Goal: Task Accomplishment & Management: Use online tool/utility

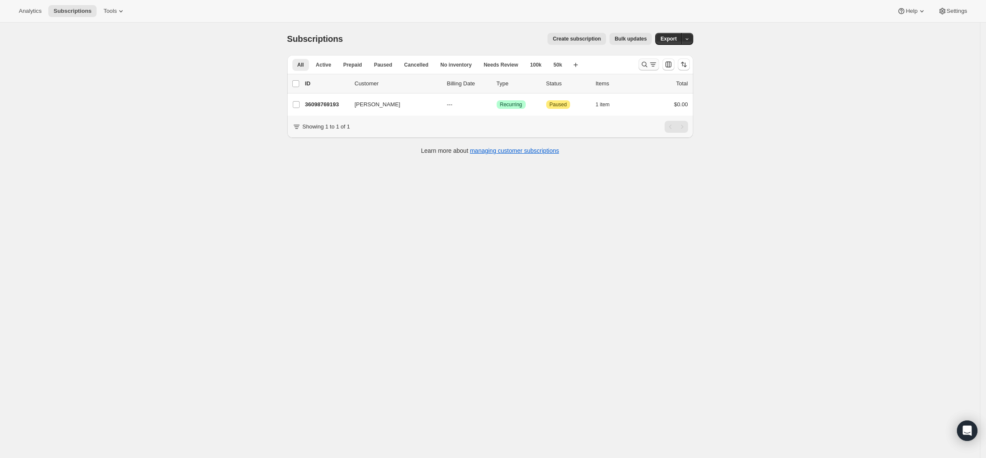
click at [657, 64] on icon "Search and filter results" at bounding box center [653, 64] width 9 height 9
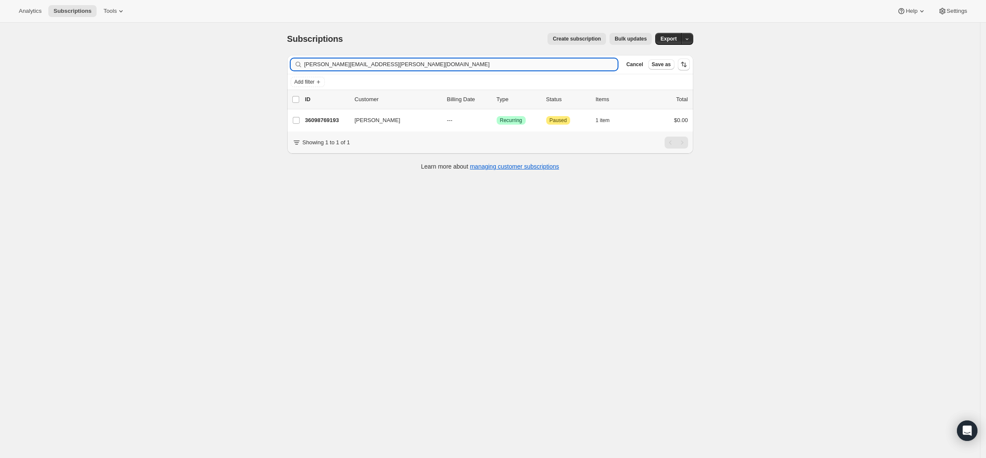
click at [519, 64] on input "[PERSON_NAME][EMAIL_ADDRESS][PERSON_NAME][DOMAIN_NAME]" at bounding box center [461, 65] width 314 height 12
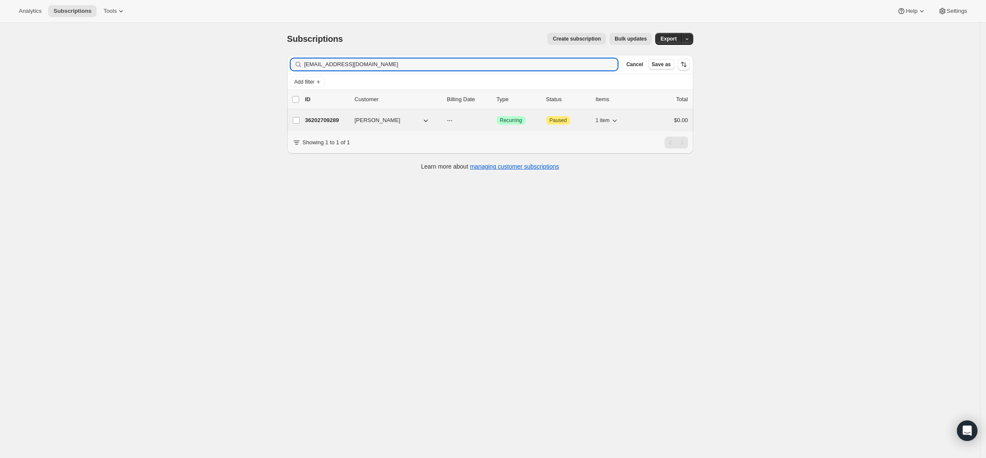
type input "[EMAIL_ADDRESS][DOMAIN_NAME]"
click at [331, 118] on p "36202709289" at bounding box center [326, 120] width 43 height 9
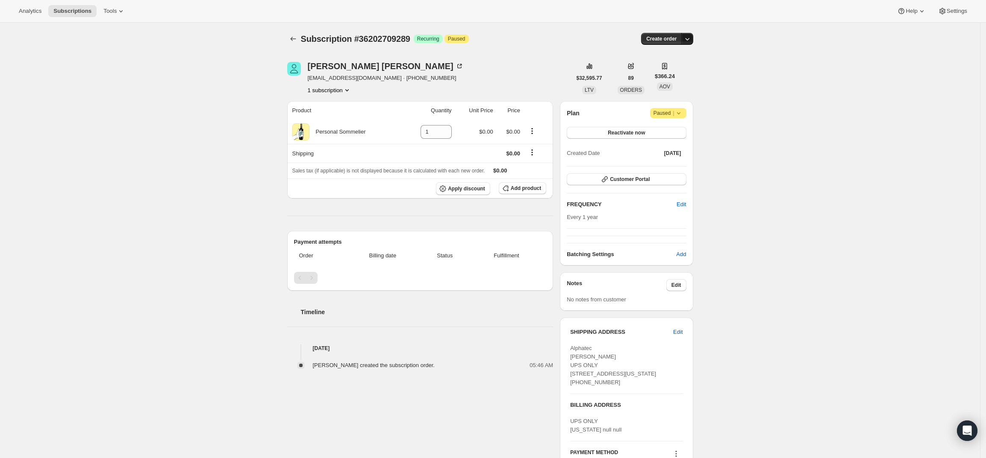
click at [691, 40] on icon "button" at bounding box center [687, 39] width 9 height 9
click at [689, 66] on button "Create custom one-time order" at bounding box center [648, 71] width 90 height 14
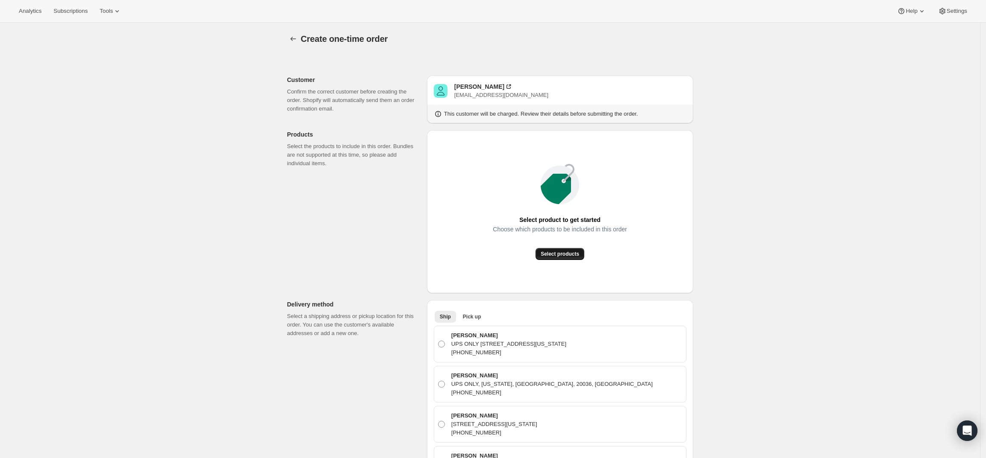
click at [562, 256] on span "Select products" at bounding box center [560, 254] width 38 height 7
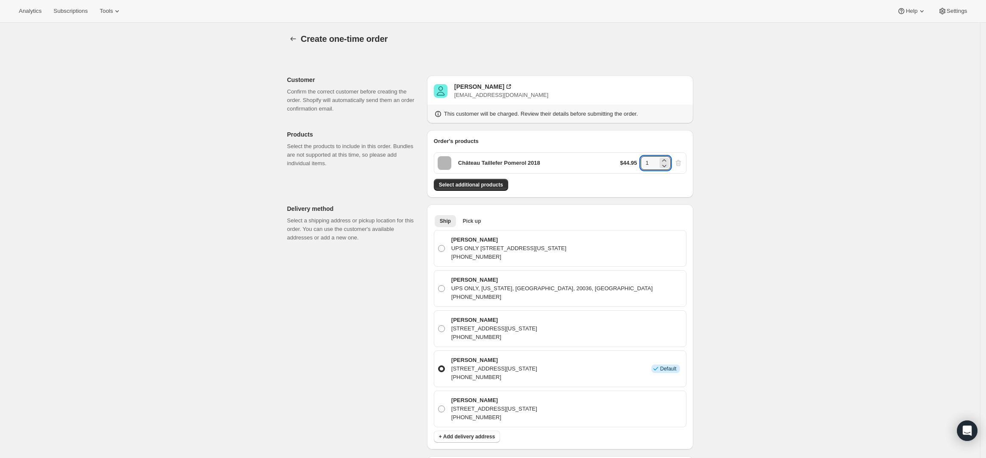
drag, startPoint x: 652, startPoint y: 164, endPoint x: 635, endPoint y: 165, distance: 17.6
click at [635, 165] on div "$44.95 1" at bounding box center [651, 163] width 62 height 14
type input "8"
click at [861, 272] on div "Create one-time order. This page is ready Create one-time order Customer Confir…" at bounding box center [490, 403] width 980 height 761
click at [470, 186] on span "Select additional products" at bounding box center [471, 185] width 64 height 7
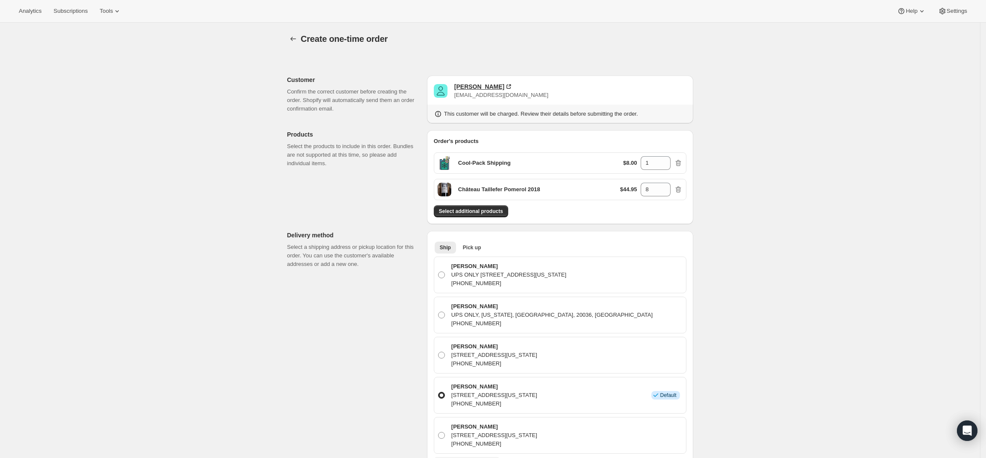
click at [504, 84] on div "[PERSON_NAME]" at bounding box center [479, 86] width 50 height 9
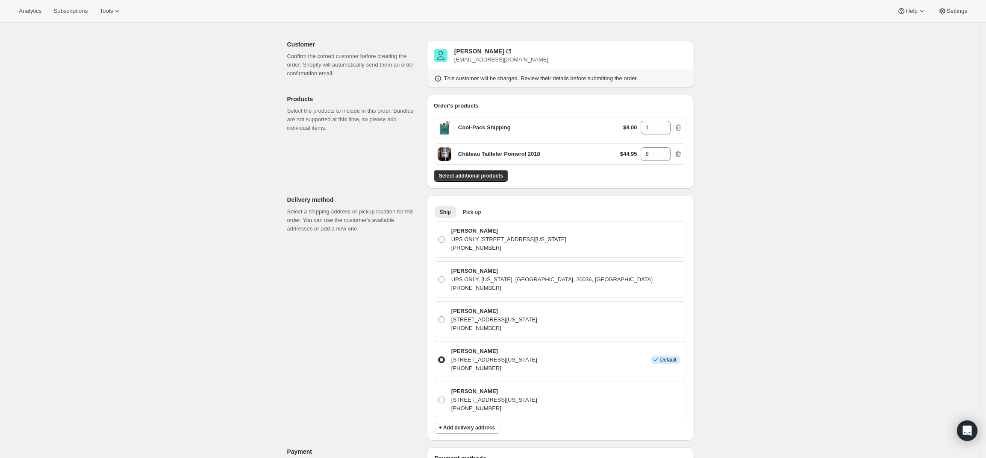
scroll to position [53, 0]
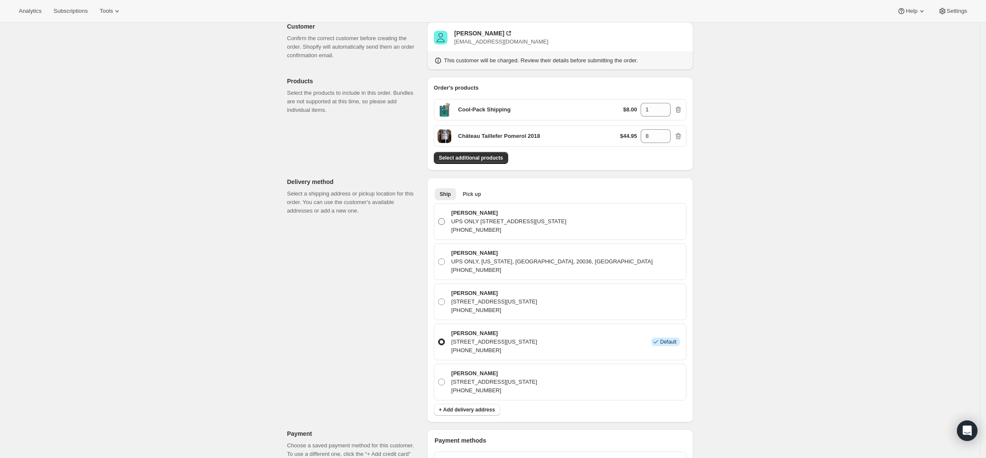
click at [445, 222] on span at bounding box center [441, 221] width 7 height 7
click at [438, 219] on input "Constantine Adamopoulos UPS ONLY 1525 18th St NW, Washington, DC, 20036, United…" at bounding box center [438, 218] width 0 height 0
radio input "true"
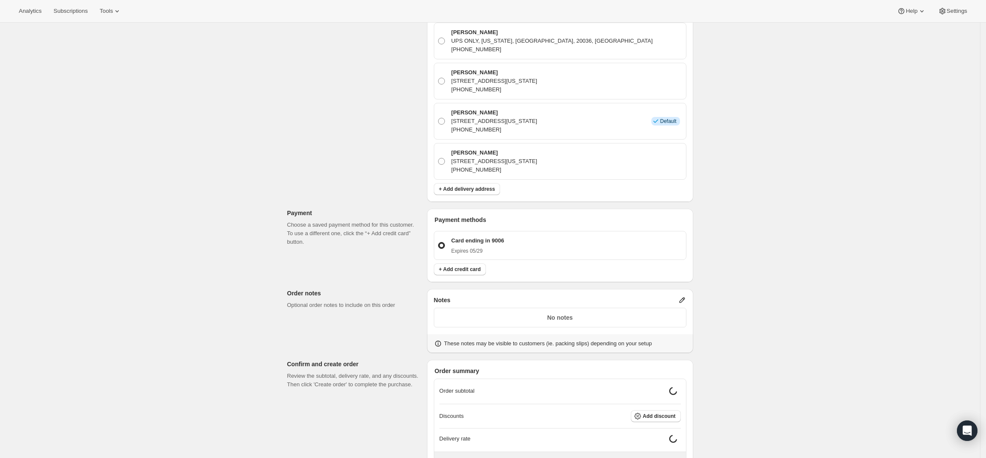
scroll to position [320, 0]
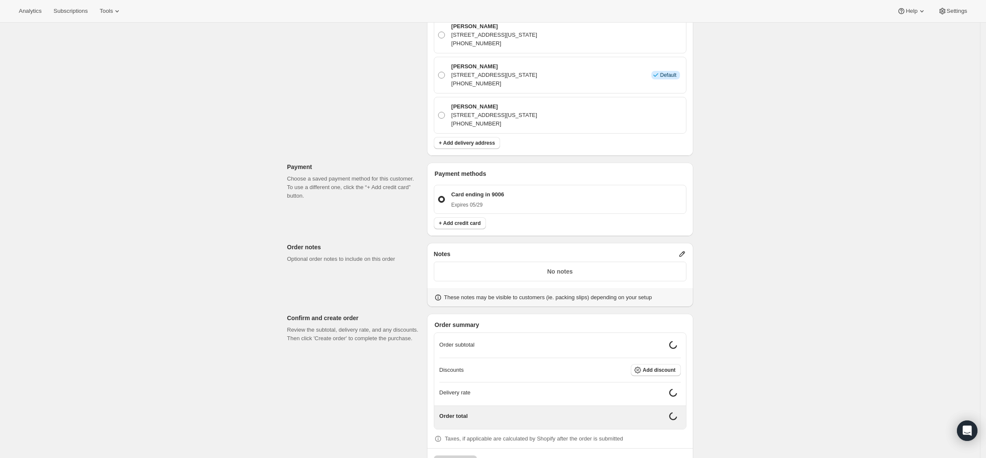
click at [686, 251] on icon at bounding box center [682, 254] width 9 height 9
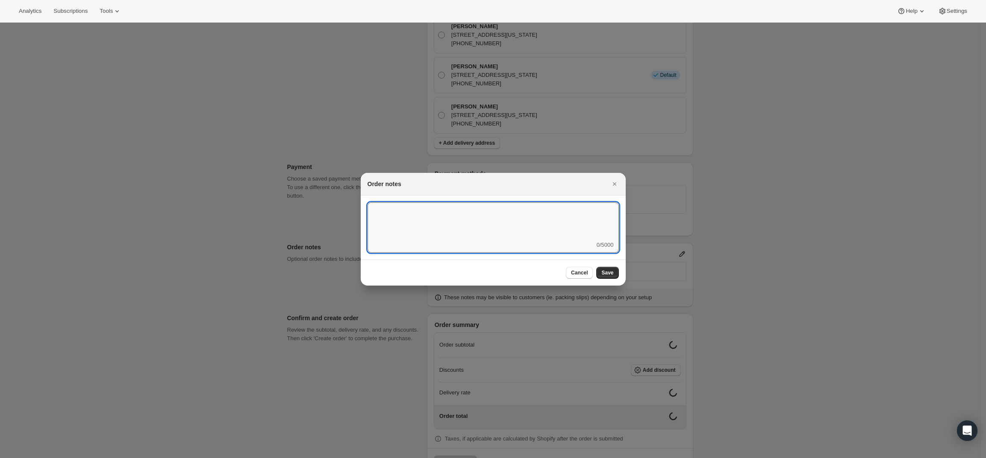
click at [533, 233] on textarea ":r3v:" at bounding box center [492, 222] width 251 height 38
type textarea "UPS"
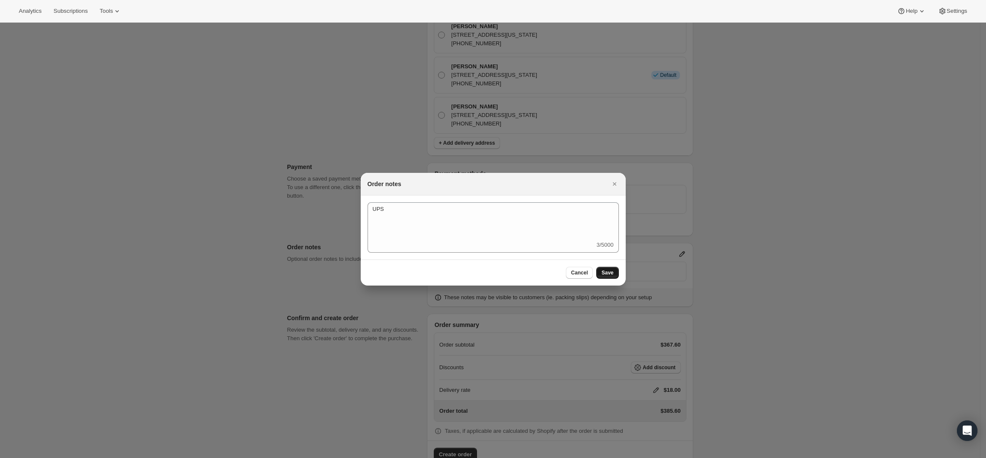
click at [608, 271] on span "Save" at bounding box center [607, 273] width 12 height 7
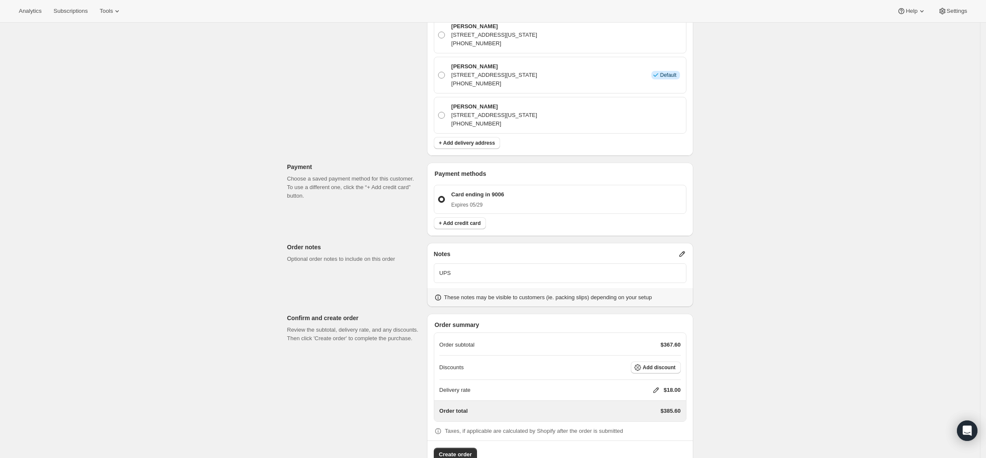
click at [444, 271] on p "UPS" at bounding box center [559, 273] width 241 height 9
click at [442, 272] on p "UPS" at bounding box center [559, 273] width 241 height 9
click at [485, 275] on p "UPS" at bounding box center [559, 273] width 241 height 9
click at [686, 252] on icon at bounding box center [682, 254] width 9 height 9
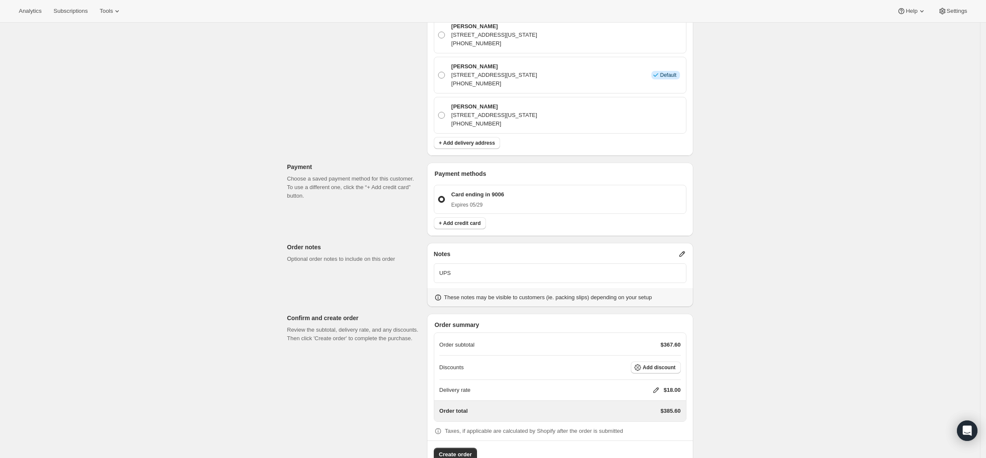
scroll to position [0, 0]
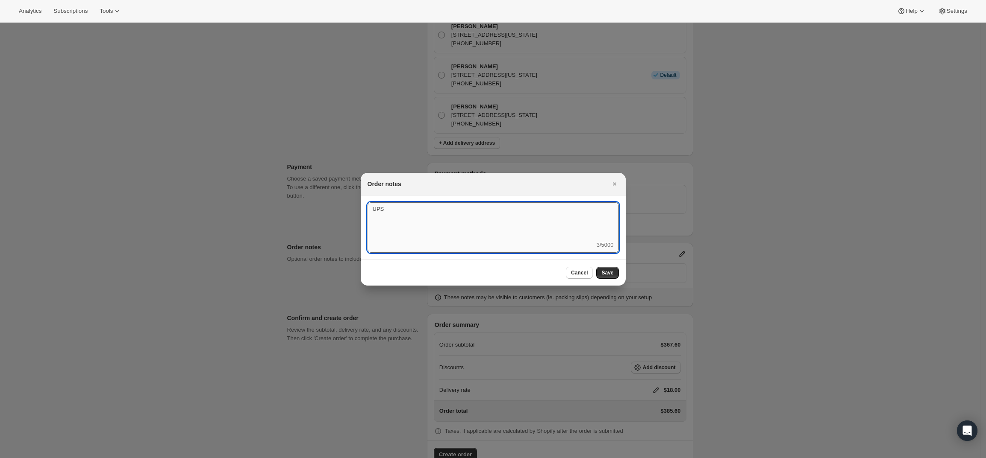
click at [372, 208] on textarea "UPS" at bounding box center [492, 222] width 251 height 38
click at [530, 206] on textarea "Temp Control - UPS" at bounding box center [492, 222] width 251 height 38
type textarea "Temp Control - UPS ONLY"
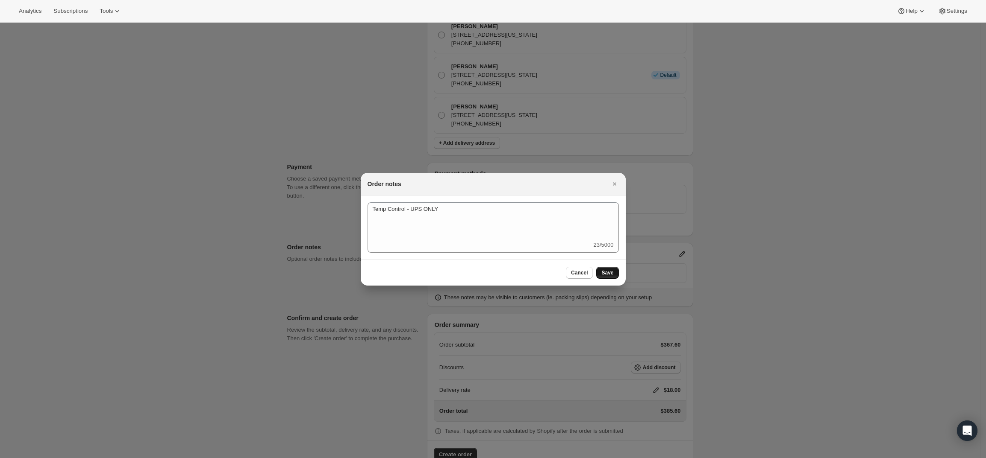
click at [609, 271] on span "Save" at bounding box center [607, 273] width 12 height 7
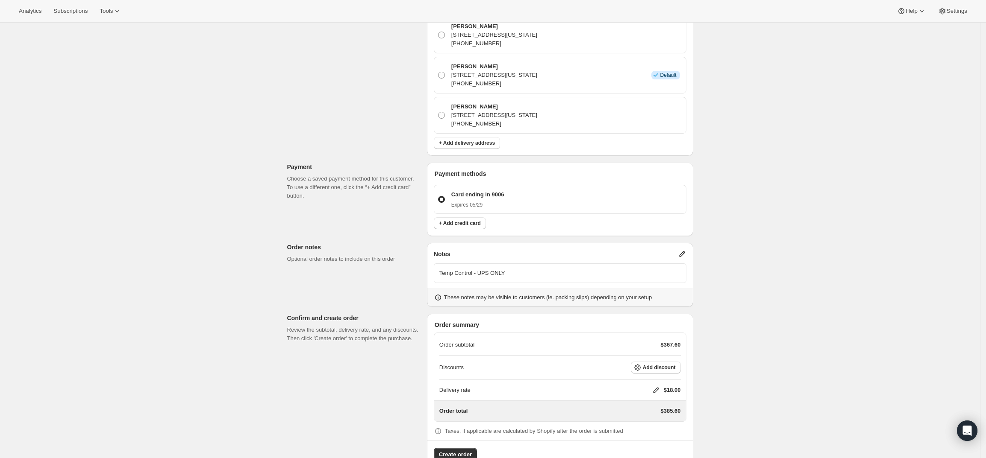
click at [660, 391] on icon at bounding box center [656, 390] width 9 height 9
click at [654, 423] on input "0" at bounding box center [660, 423] width 77 height 14
type input "0"
click at [649, 440] on span "Save" at bounding box center [654, 442] width 12 height 7
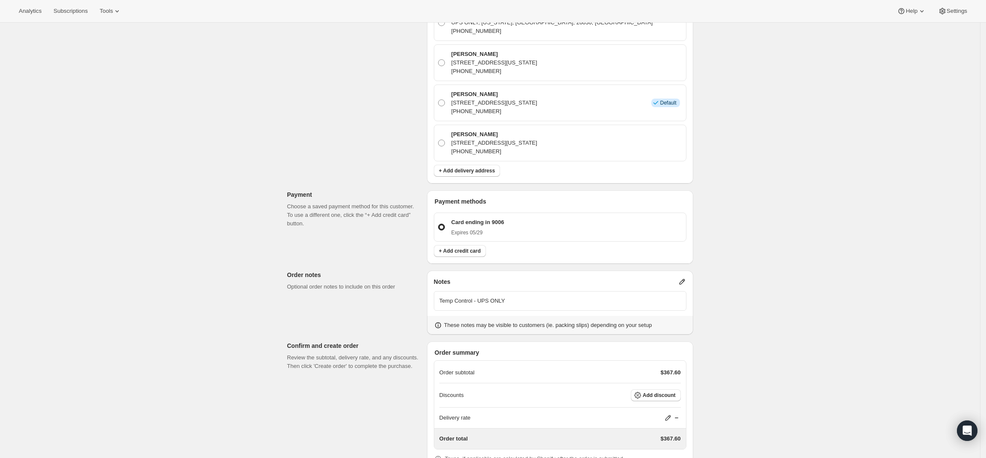
scroll to position [344, 0]
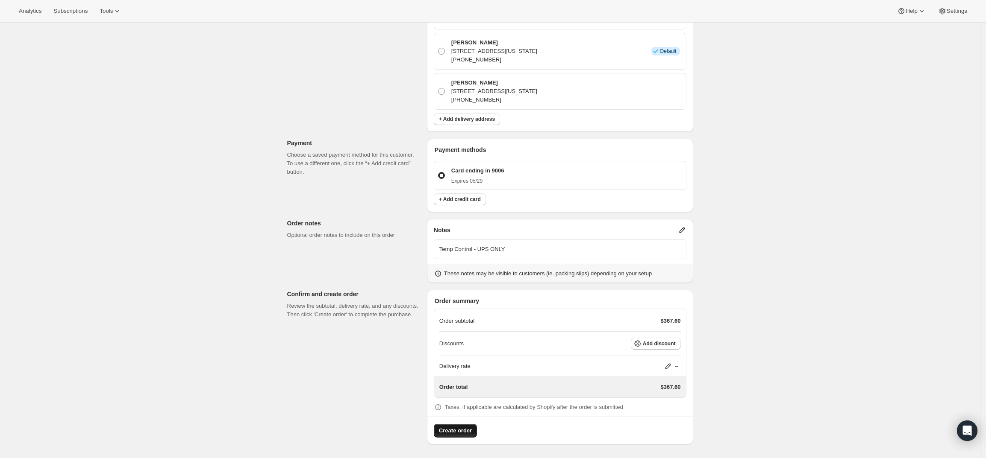
click at [449, 435] on button "Create order" at bounding box center [455, 431] width 43 height 14
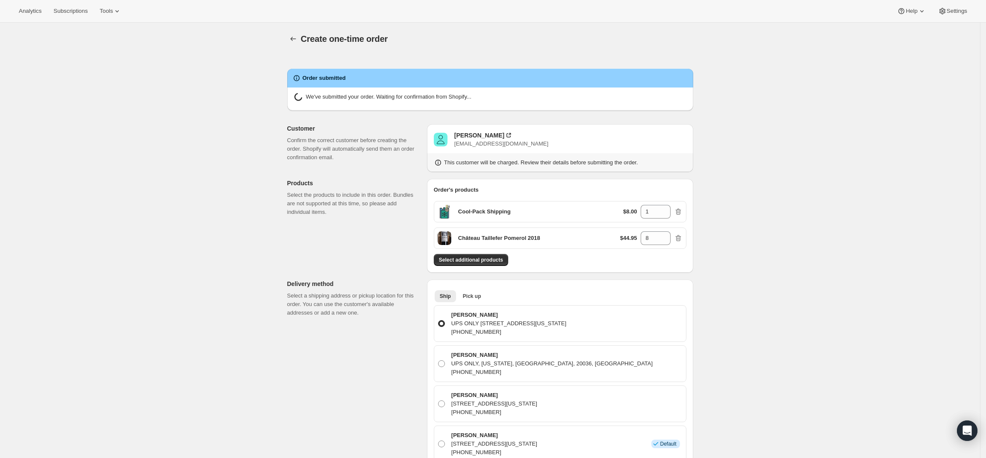
radio input "true"
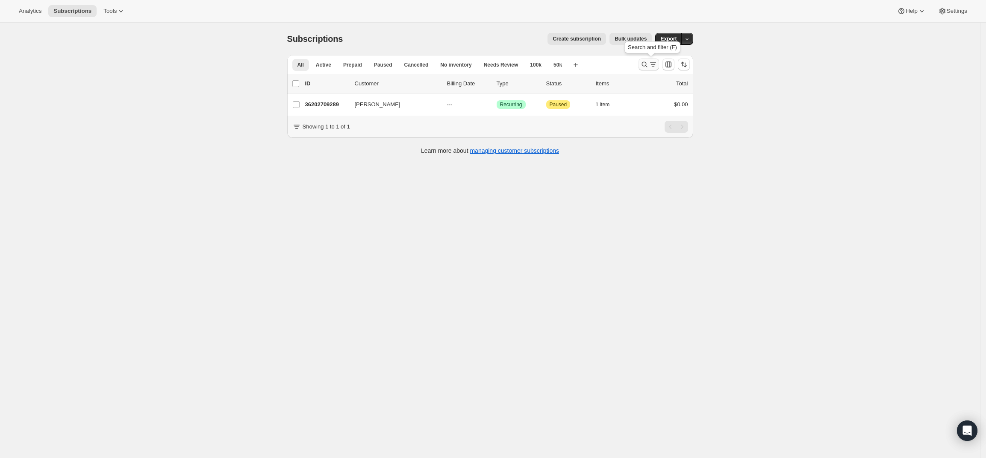
click at [647, 64] on icon "Search and filter results" at bounding box center [644, 65] width 6 height 6
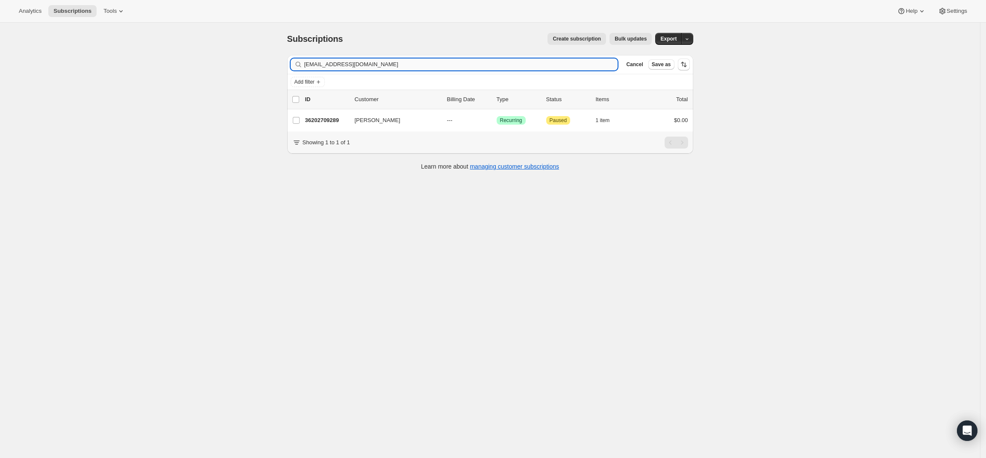
click at [365, 67] on input "[EMAIL_ADDRESS][DOMAIN_NAME]" at bounding box center [461, 65] width 314 height 12
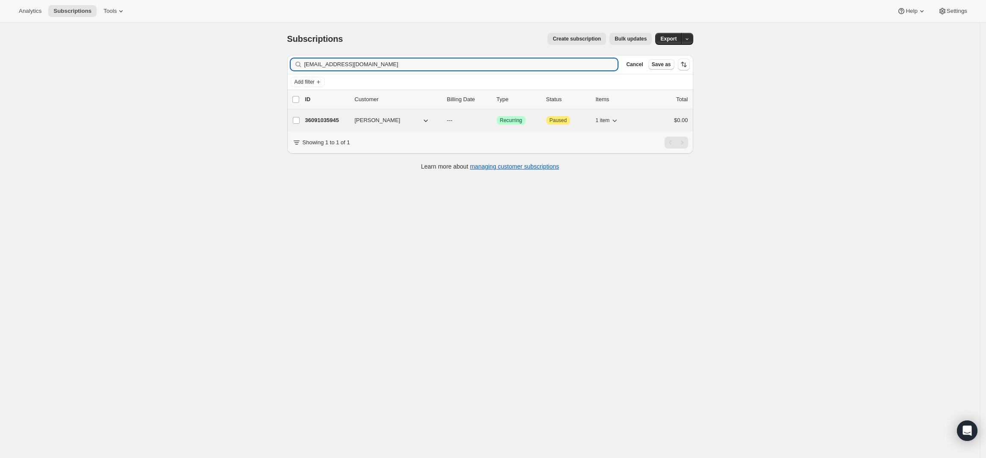
type input "[EMAIL_ADDRESS][DOMAIN_NAME]"
click at [336, 118] on p "36091035945" at bounding box center [326, 120] width 43 height 9
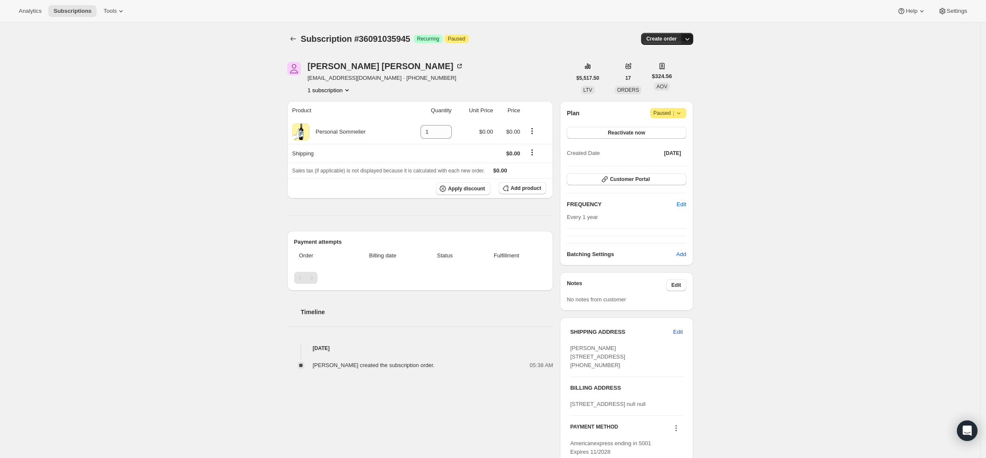
click at [691, 39] on icon "button" at bounding box center [687, 39] width 9 height 9
click at [679, 74] on span "Create custom one-time order" at bounding box center [654, 71] width 74 height 6
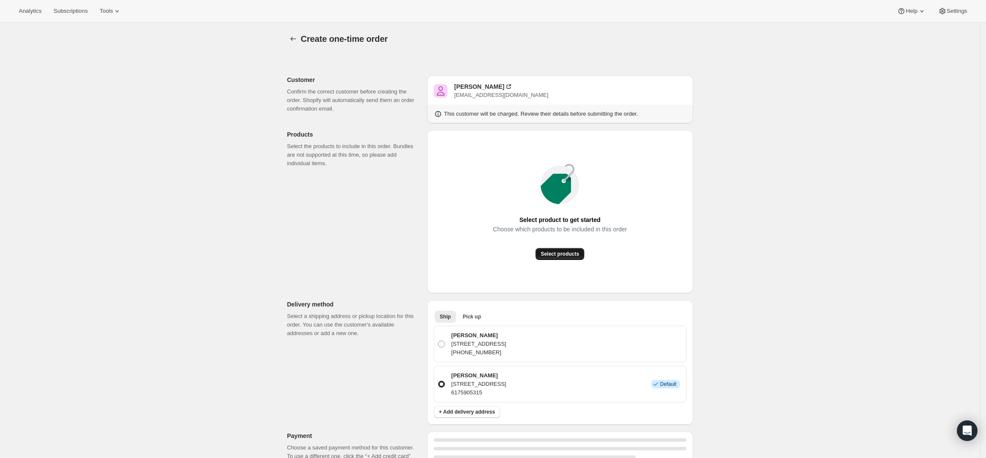
click at [559, 248] on button "Select products" at bounding box center [559, 254] width 49 height 12
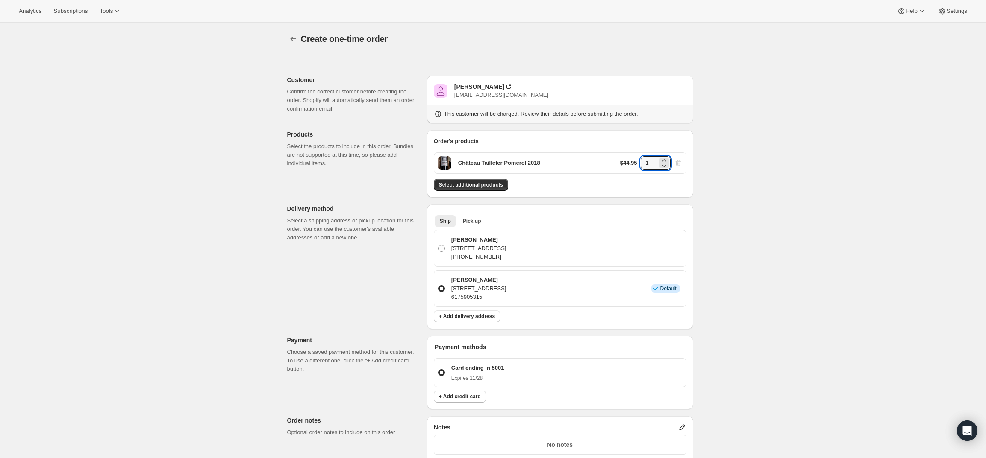
drag, startPoint x: 650, startPoint y: 166, endPoint x: 628, endPoint y: 166, distance: 22.7
click at [628, 166] on div "$44.95 1" at bounding box center [651, 163] width 62 height 14
type input "6"
click at [759, 185] on div "Create one-time order. This page is ready Create one-time order Customer Confir…" at bounding box center [490, 343] width 980 height 641
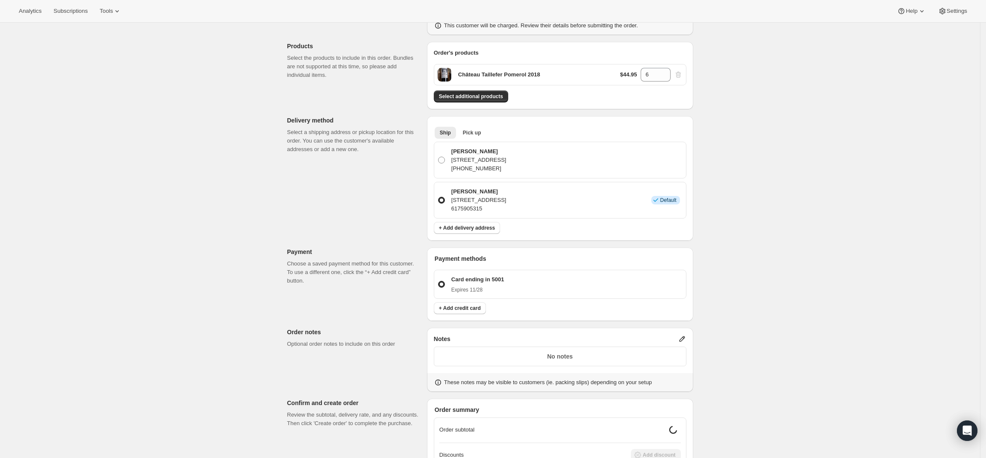
scroll to position [204, 0]
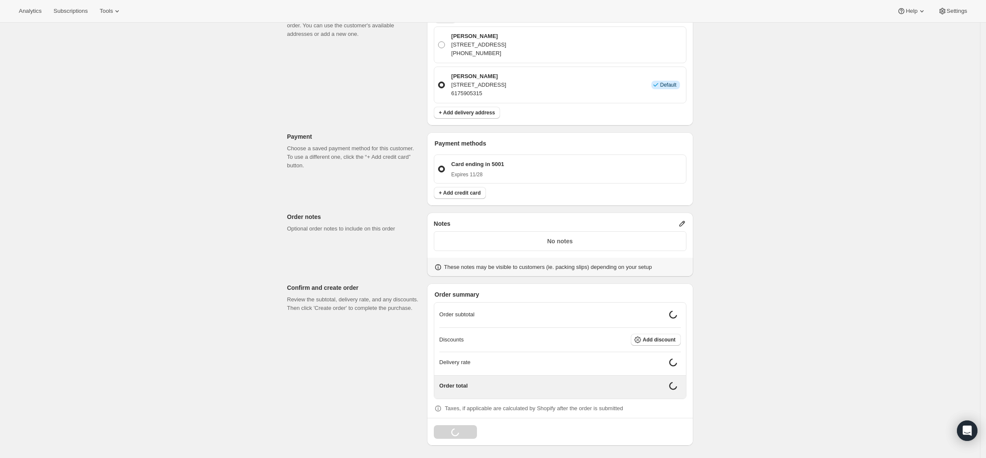
click at [685, 225] on icon at bounding box center [682, 224] width 9 height 9
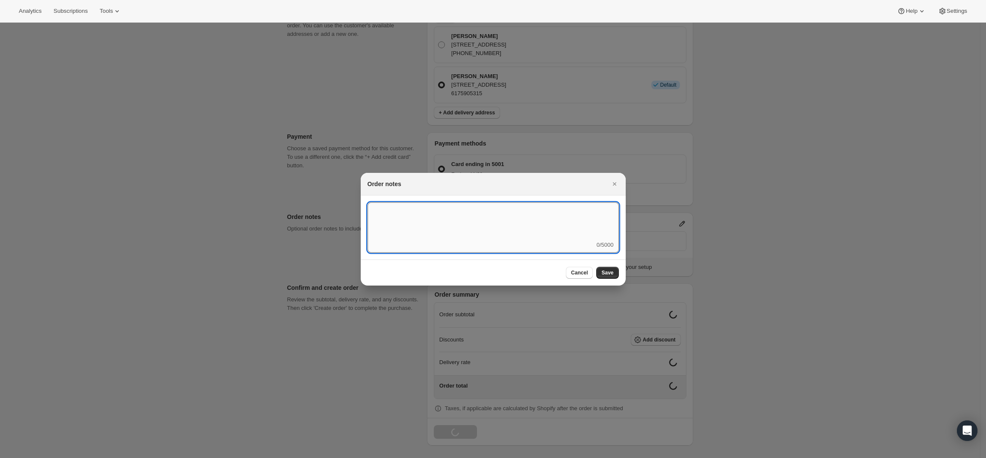
click at [538, 224] on textarea ":r3v:" at bounding box center [492, 222] width 251 height 38
type textarea "Temp Control"
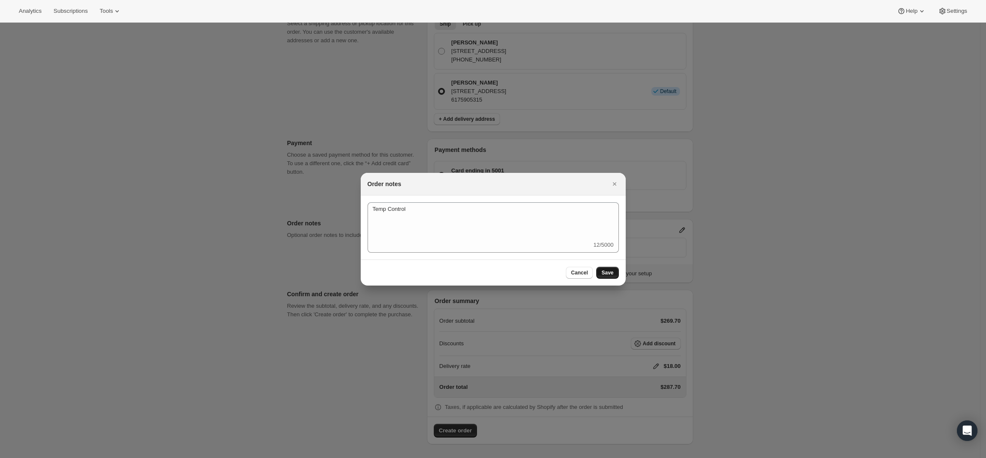
click at [611, 271] on span "Save" at bounding box center [607, 273] width 12 height 7
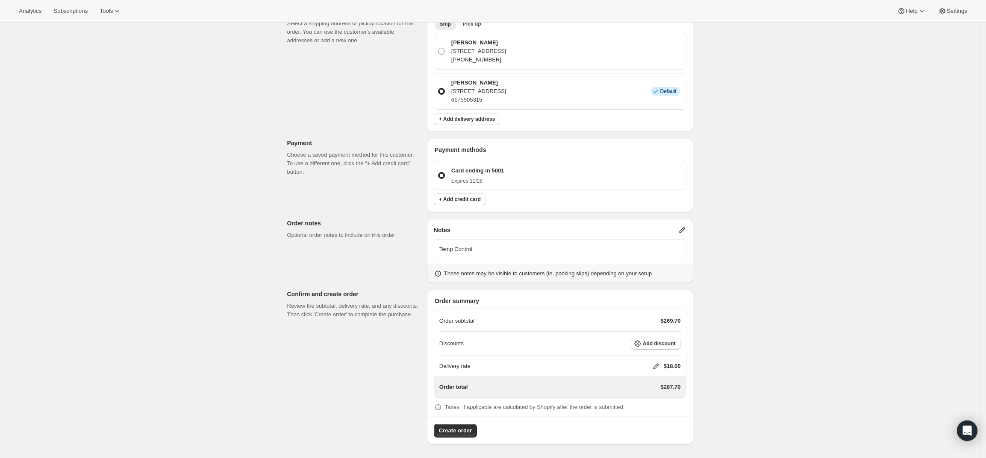
click at [657, 367] on icon at bounding box center [656, 366] width 9 height 9
click at [661, 401] on input "0" at bounding box center [660, 399] width 77 height 14
type input "0"
click at [652, 418] on span "Save" at bounding box center [654, 418] width 12 height 7
drag, startPoint x: 465, startPoint y: 432, endPoint x: 491, endPoint y: 420, distance: 27.9
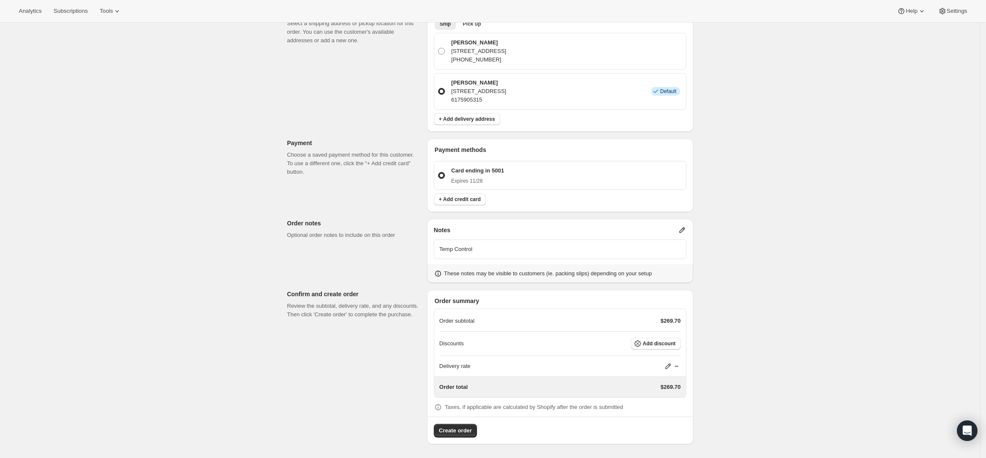
click at [465, 432] on span "Create order" at bounding box center [455, 431] width 33 height 9
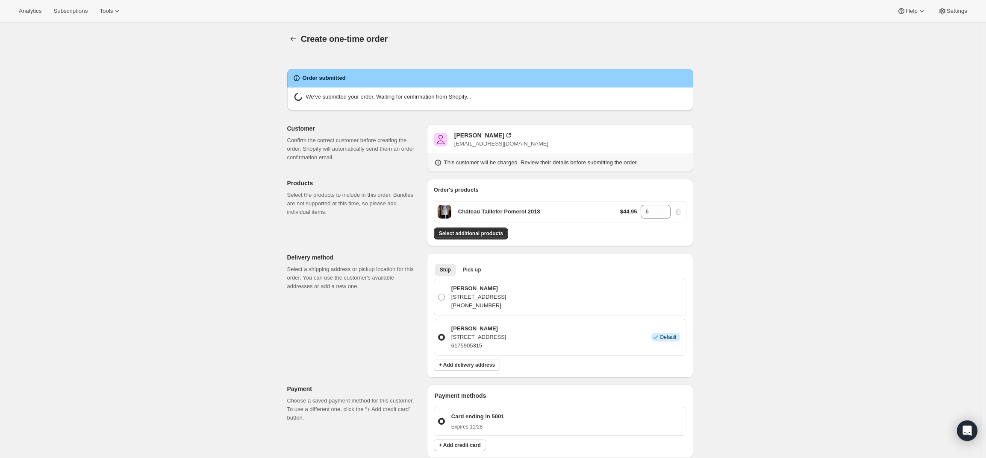
radio input "true"
